Goal: Task Accomplishment & Management: Manage account settings

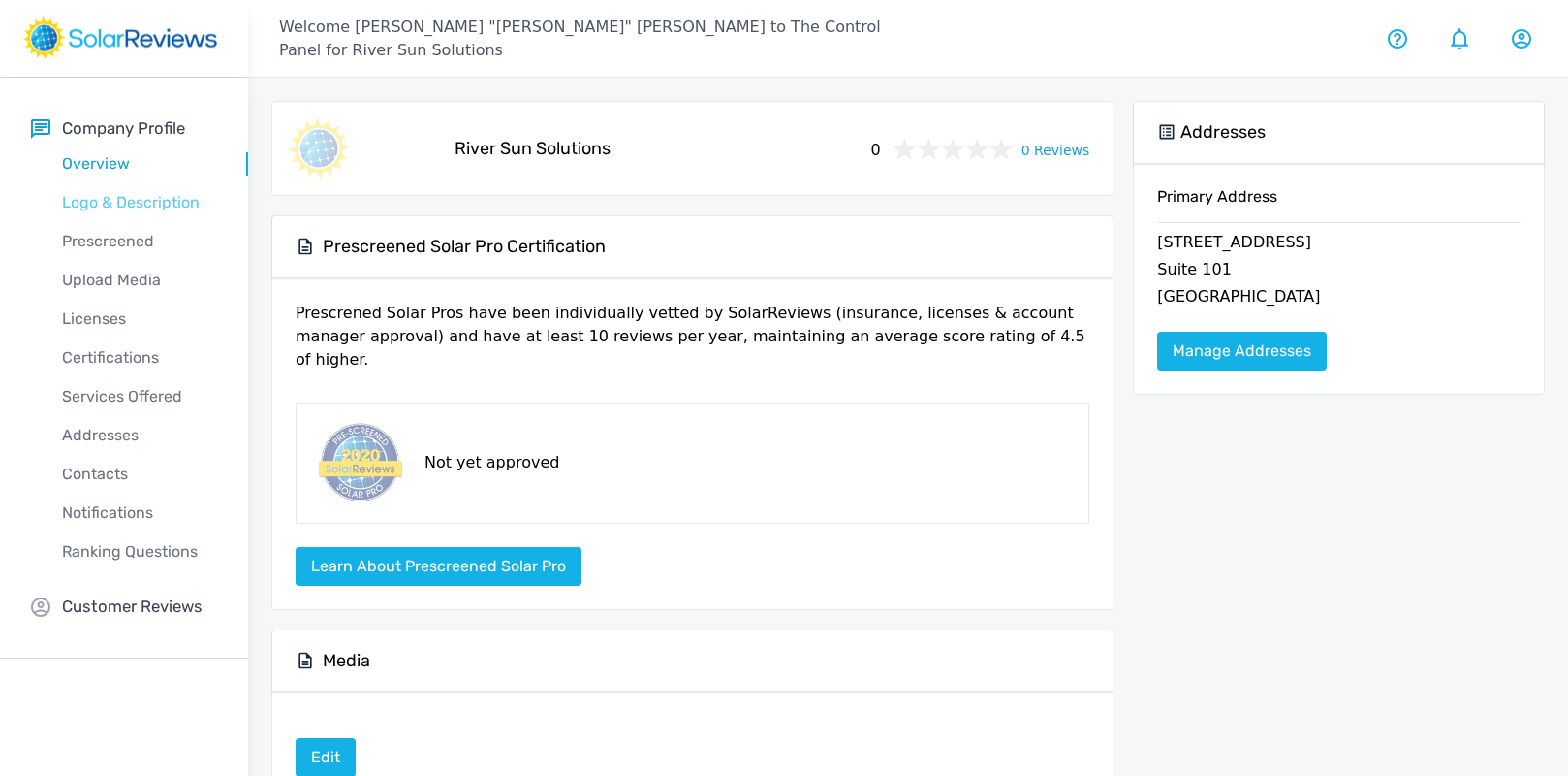
click at [94, 194] on p "Logo & Description" at bounding box center [139, 202] width 217 height 23
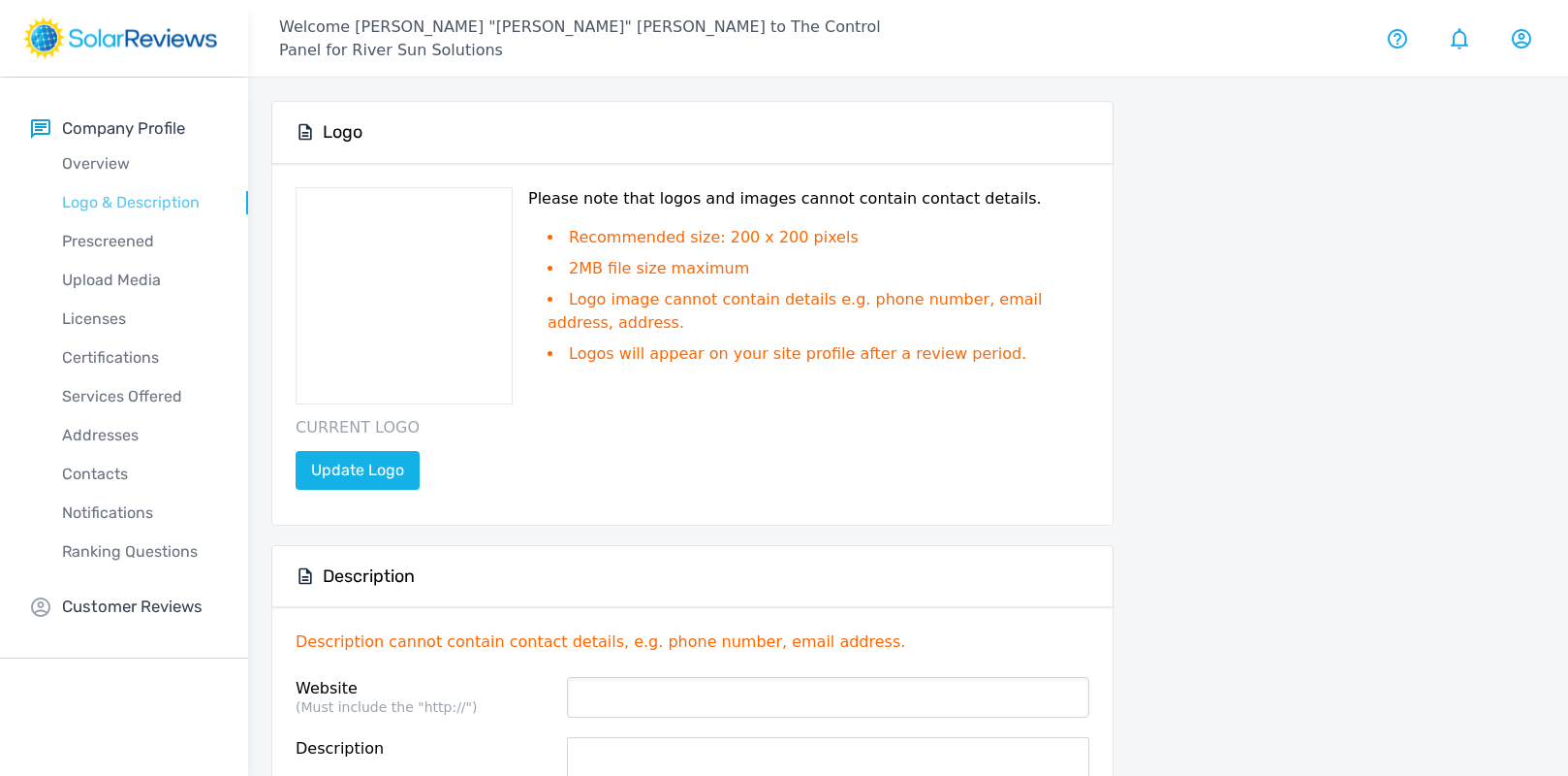
type input "[DOMAIN_NAME]"
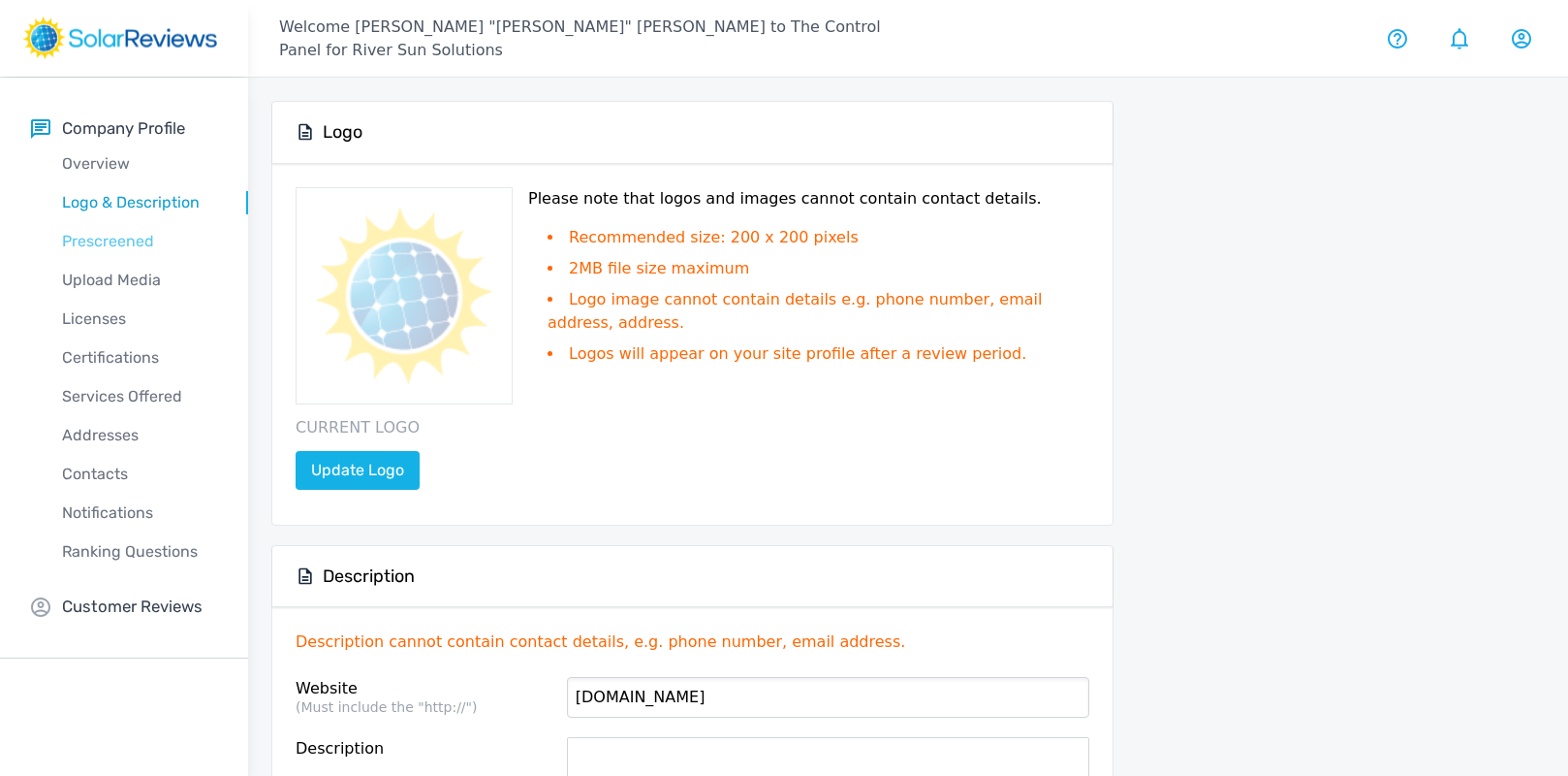
click at [97, 237] on p "Prescreened" at bounding box center [139, 241] width 217 height 23
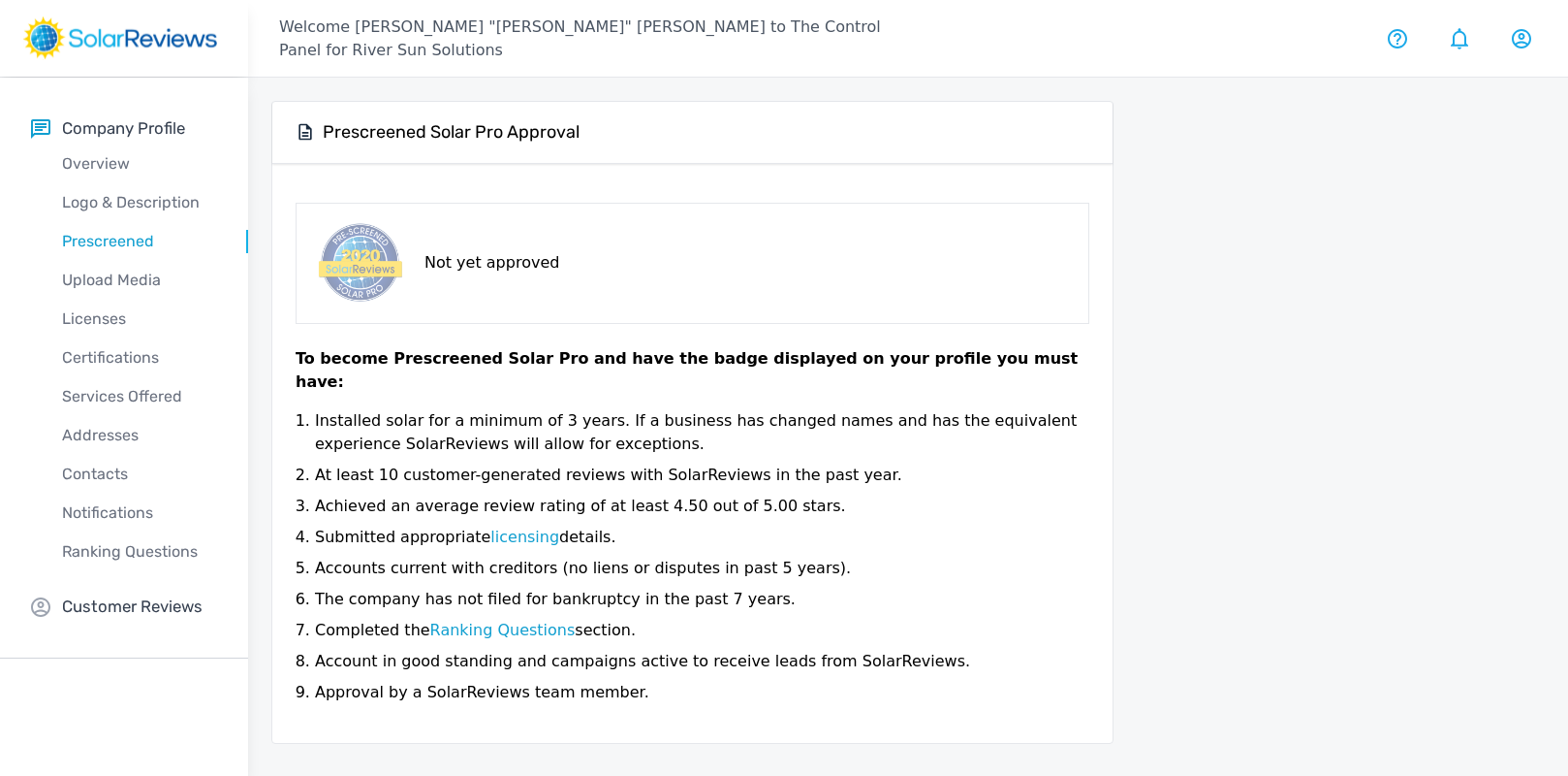
click at [101, 533] on div "Ranking Questions" at bounding box center [139, 551] width 217 height 39
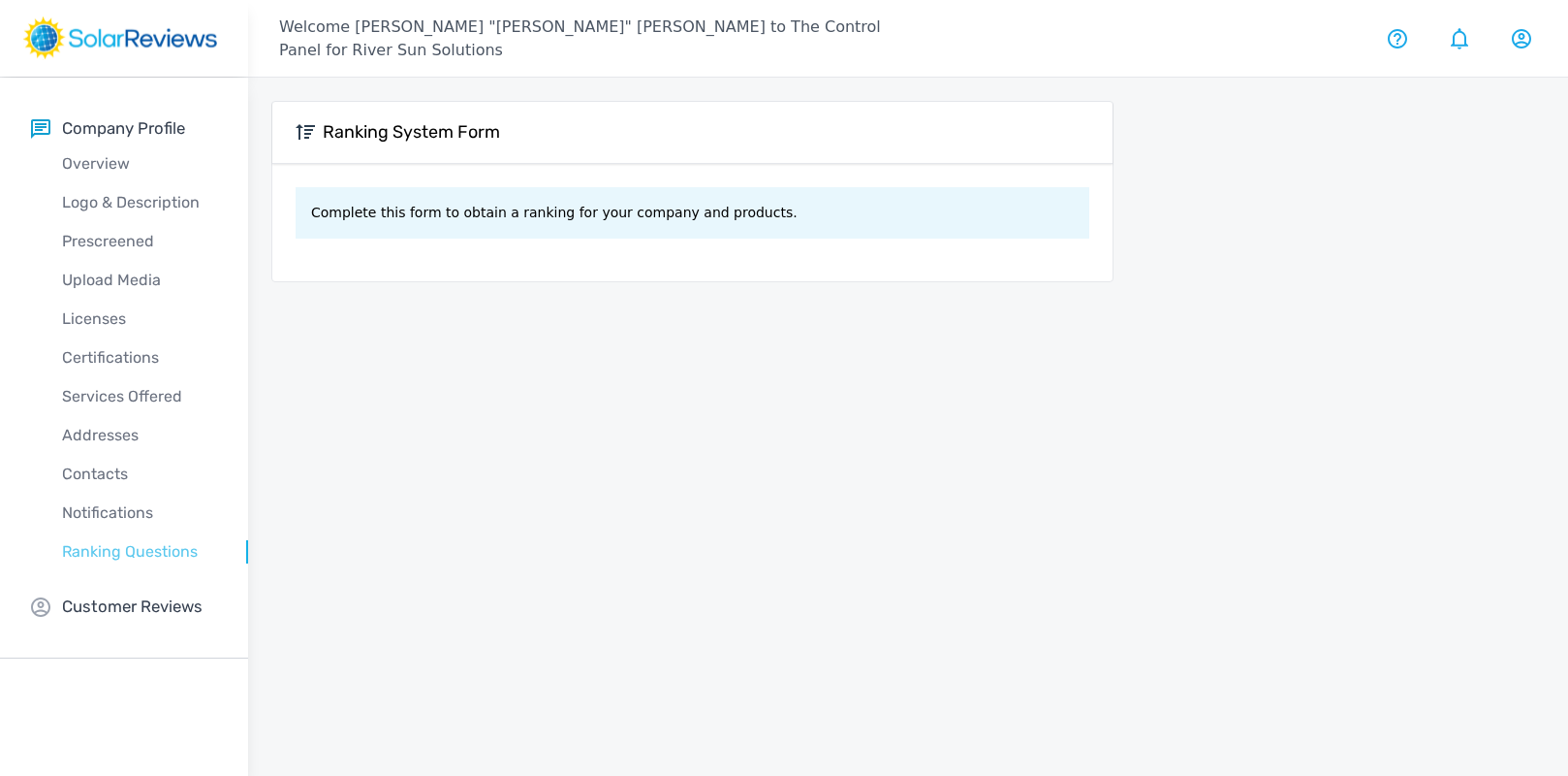
click at [101, 551] on p "Ranking Questions" at bounding box center [139, 551] width 217 height 23
click at [98, 489] on div "Contacts" at bounding box center [139, 474] width 217 height 39
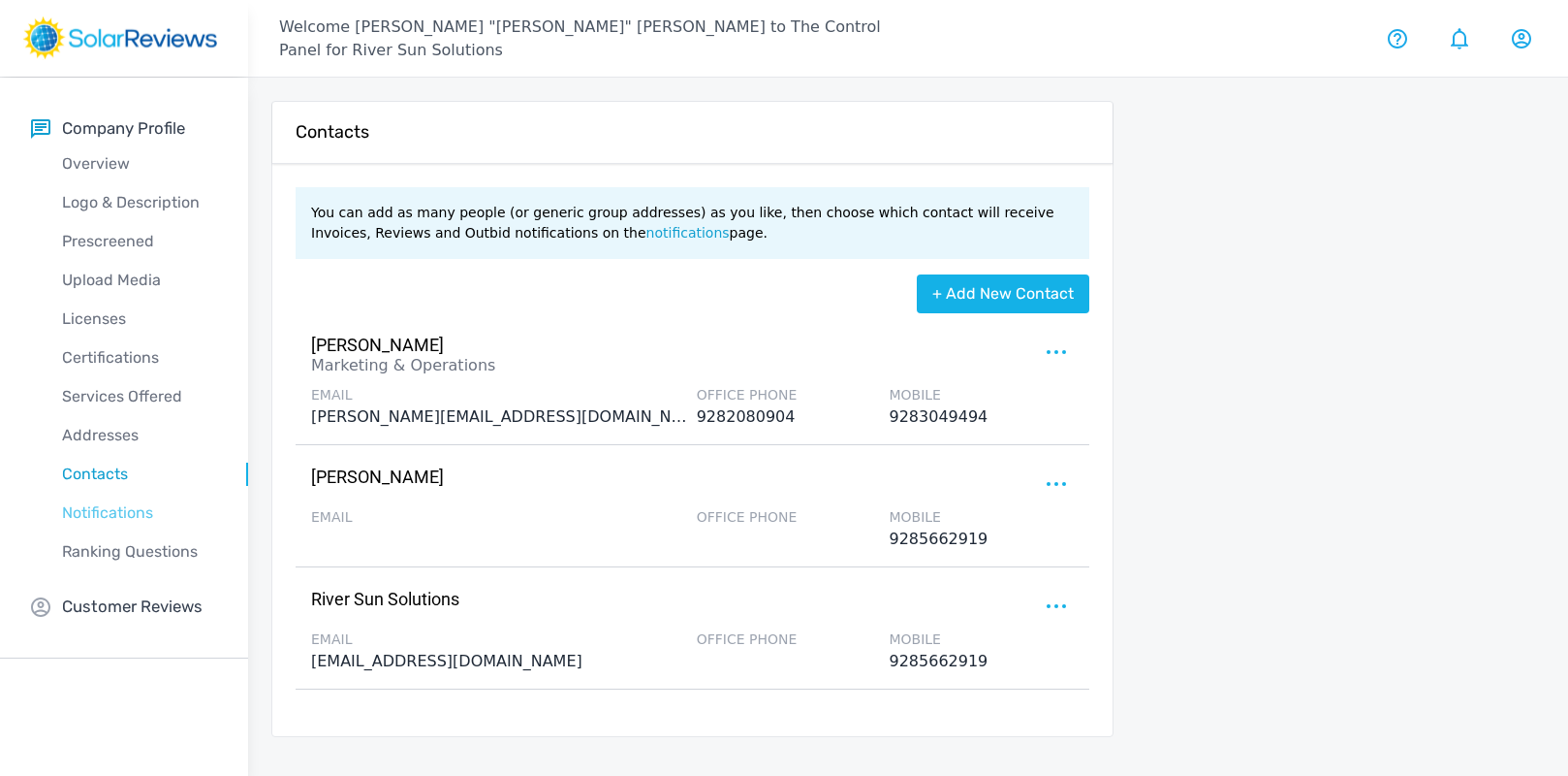
click at [100, 523] on p "Notifications" at bounding box center [139, 512] width 217 height 23
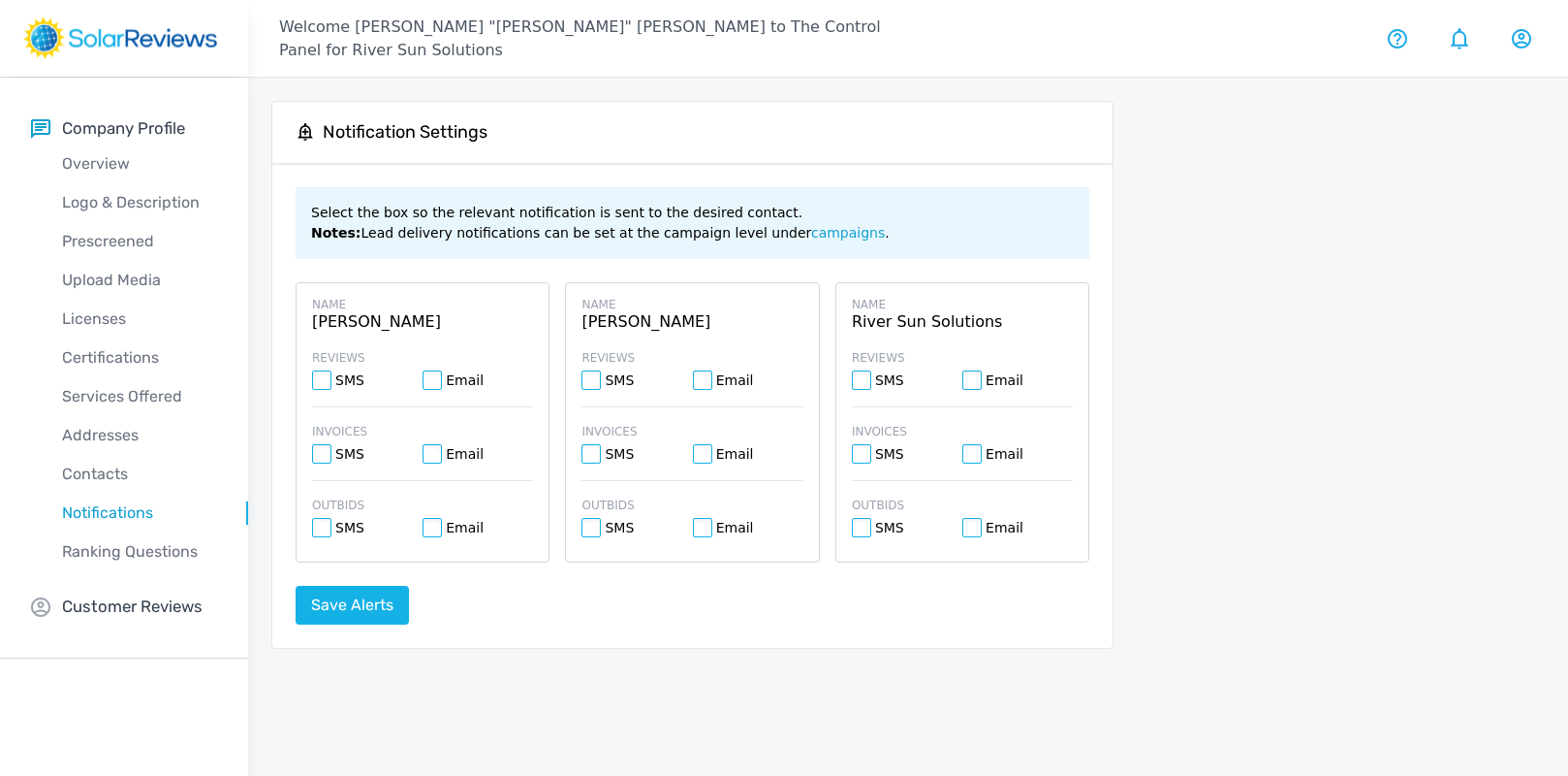
click at [92, 149] on div "Overview" at bounding box center [139, 163] width 217 height 39
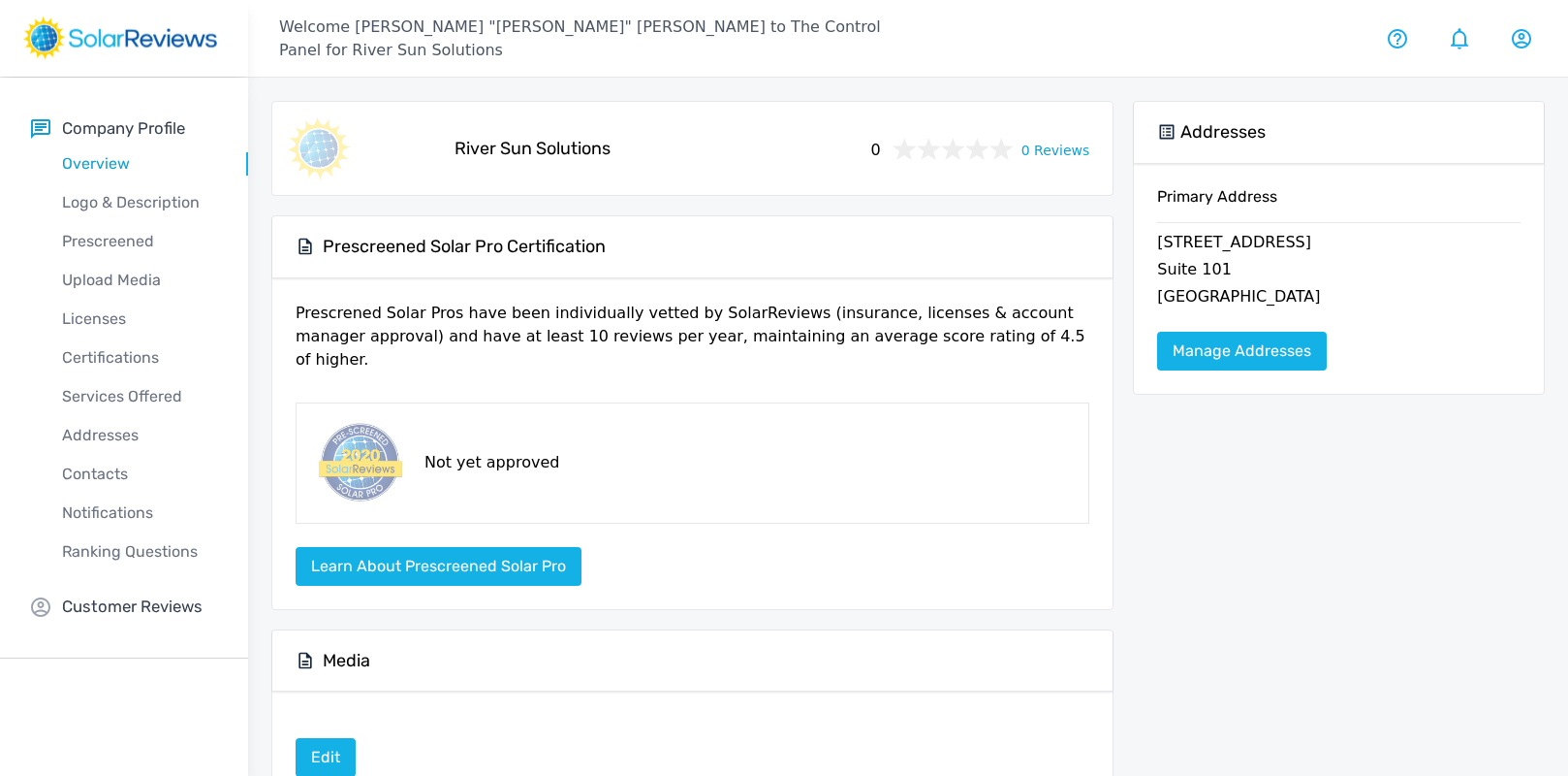
click at [1193, 294] on p "[GEOGRAPHIC_DATA]" at bounding box center [1339, 298] width 364 height 27
copy p "[GEOGRAPHIC_DATA]"
